Goal: Task Accomplishment & Management: Use online tool/utility

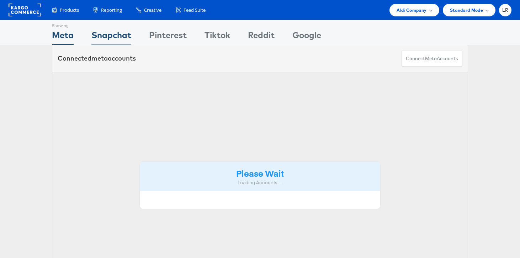
click at [118, 33] on div "Snapchat" at bounding box center [111, 37] width 40 height 16
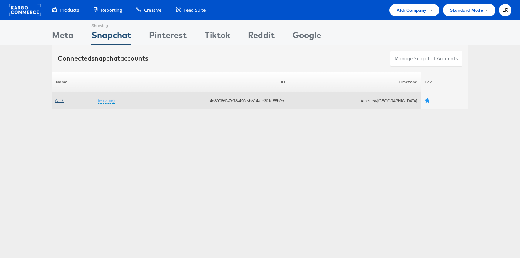
click at [60, 100] on link "ALDI" at bounding box center [59, 99] width 9 height 5
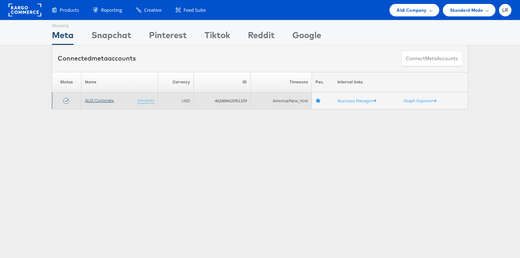
click at [103, 100] on link "ALDI Corporate" at bounding box center [99, 99] width 29 height 5
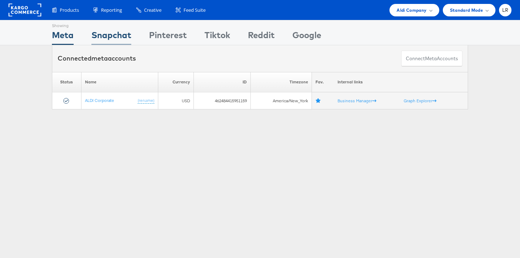
click at [108, 39] on div "Snapchat" at bounding box center [111, 37] width 40 height 16
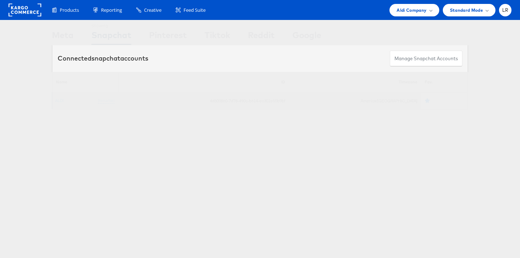
click at [54, 104] on td "ALDI (rename)" at bounding box center [85, 100] width 66 height 17
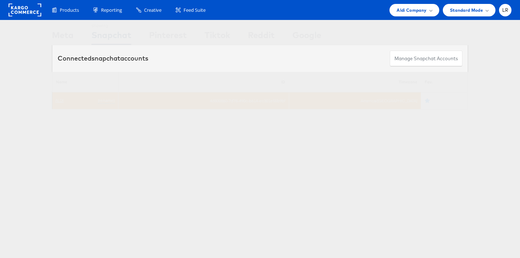
click at [55, 102] on link "ALDI" at bounding box center [59, 99] width 9 height 5
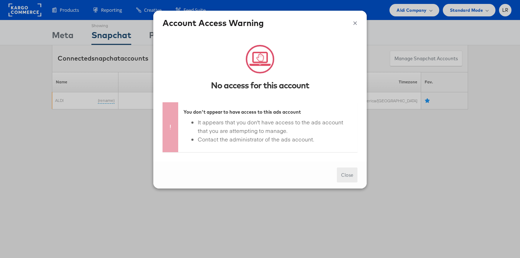
click at [352, 178] on button "Close" at bounding box center [347, 174] width 21 height 15
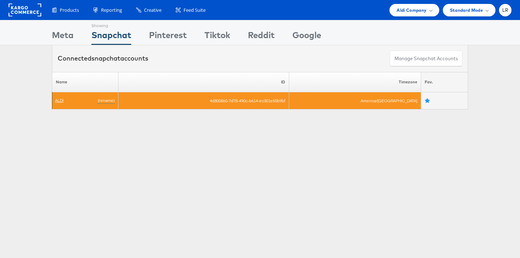
click at [58, 101] on link "ALDI" at bounding box center [59, 99] width 9 height 5
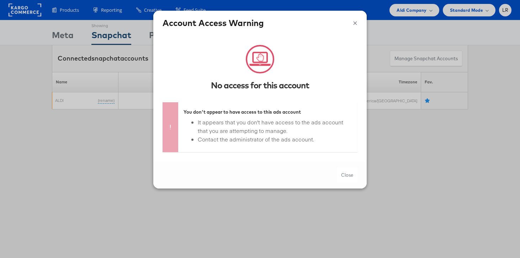
click at [184, 109] on strong "You don't appear to have access to this ads account" at bounding box center [242, 112] width 117 height 6
click at [231, 109] on strong "You don't appear to have access to this ads account" at bounding box center [242, 112] width 117 height 6
click at [351, 179] on button "Close" at bounding box center [347, 174] width 21 height 15
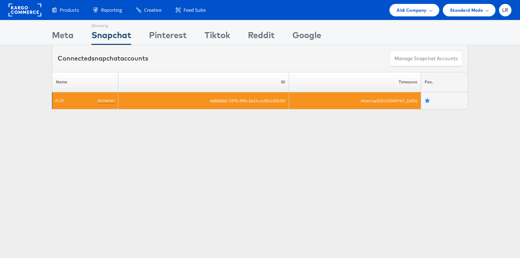
click at [367, 99] on td "America/Chicago" at bounding box center [355, 100] width 132 height 17
click at [289, 104] on td "4d800860-7d78-490c-b614-ec301e55b9bf" at bounding box center [203, 100] width 171 height 17
click at [289, 102] on td "4d800860-7d78-490c-b614-ec301e55b9bf" at bounding box center [203, 100] width 171 height 17
click at [99, 105] on td "ALDI (rename)" at bounding box center [85, 100] width 66 height 17
click at [78, 103] on td "ALDI (rename)" at bounding box center [85, 100] width 66 height 17
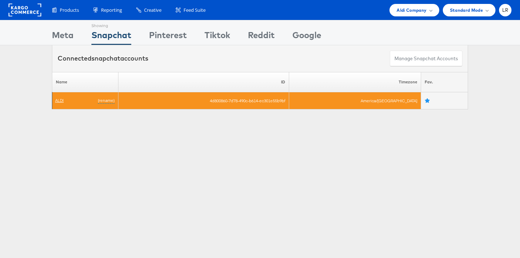
click at [59, 101] on link "ALDI" at bounding box center [59, 99] width 9 height 5
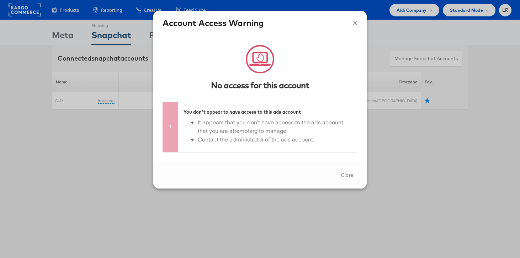
click at [238, 125] on li "It appears that you don't have access to the ads account that you are attemptin…" at bounding box center [275, 126] width 154 height 17
click at [350, 171] on button "Close" at bounding box center [347, 174] width 21 height 15
